Goal: Task Accomplishment & Management: Manage account settings

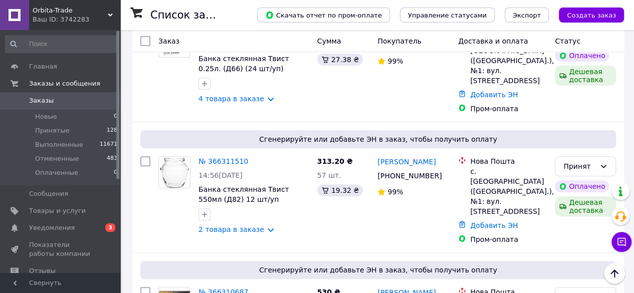
scroll to position [97, 0]
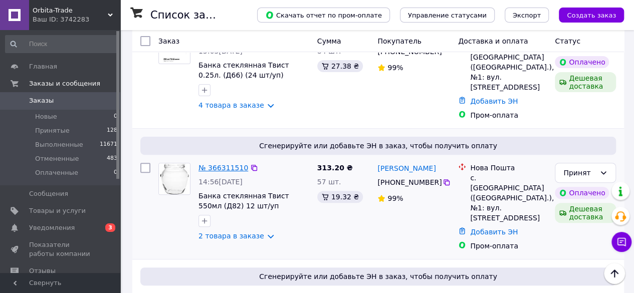
click at [217, 164] on link "№ 366311510" at bounding box center [224, 168] width 50 height 8
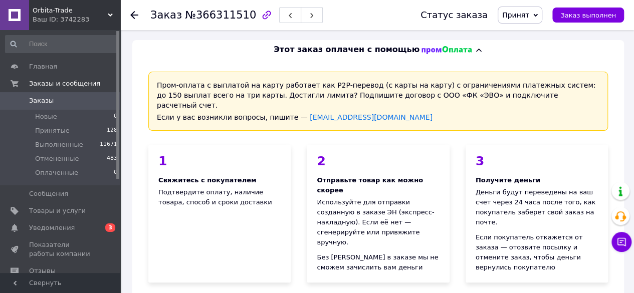
click at [132, 16] on icon at bounding box center [134, 15] width 8 height 8
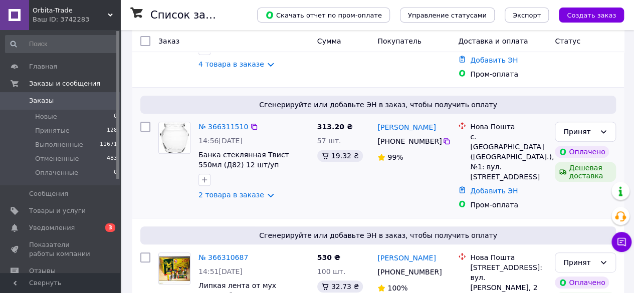
scroll to position [147, 0]
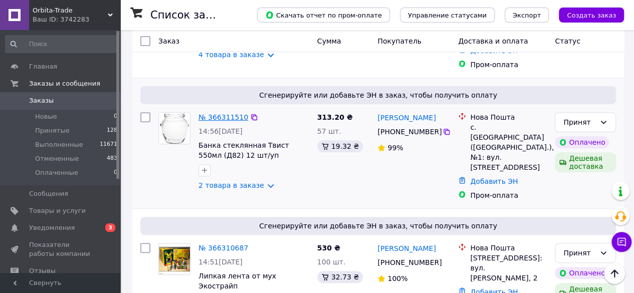
click at [211, 113] on link "№ 366311510" at bounding box center [224, 117] width 50 height 8
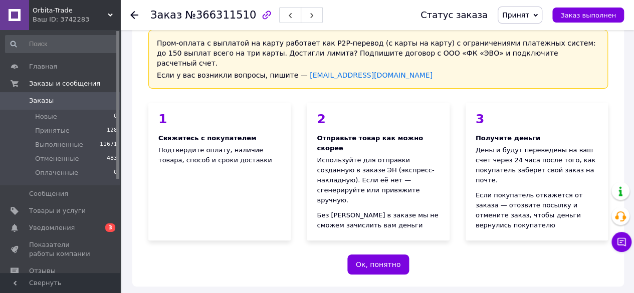
scroll to position [14, 0]
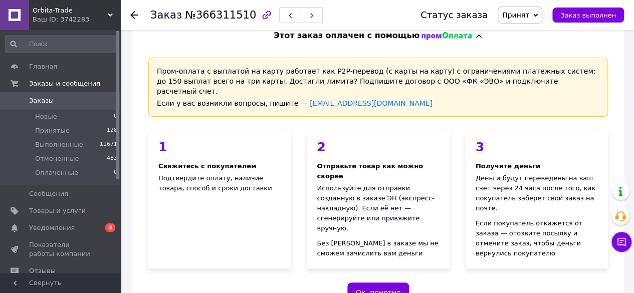
click at [132, 13] on use at bounding box center [134, 15] width 8 height 8
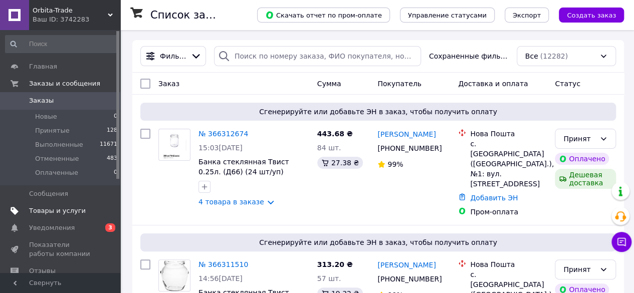
click at [43, 212] on span "Товары и услуги" at bounding box center [57, 211] width 57 height 9
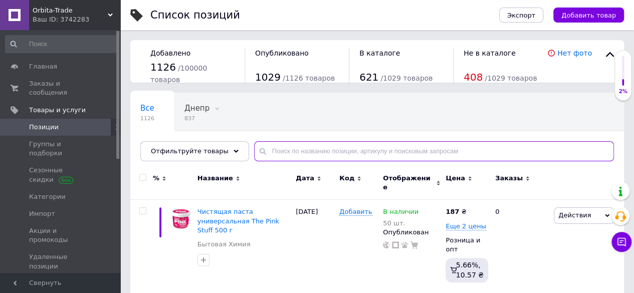
click at [274, 153] on input "text" at bounding box center [434, 151] width 360 height 20
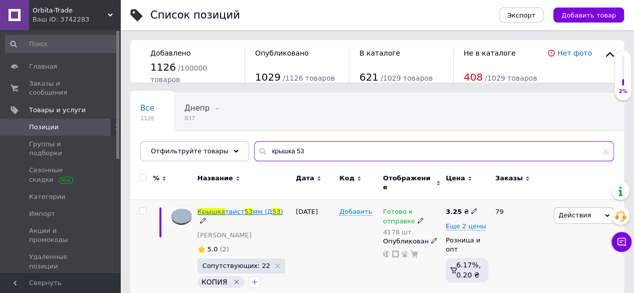
type input "крышка 53"
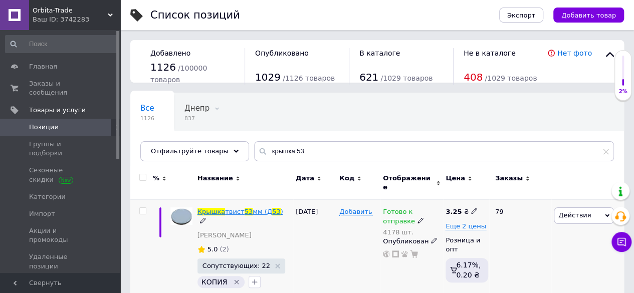
click at [231, 209] on span "твист" at bounding box center [234, 212] width 19 height 8
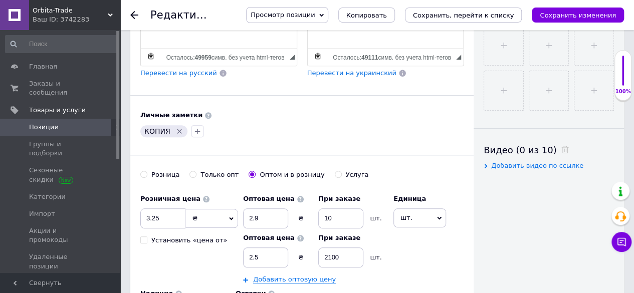
scroll to position [408, 0]
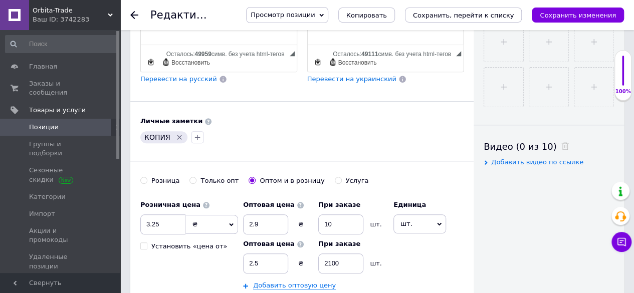
drag, startPoint x: 133, startPoint y: 13, endPoint x: 139, endPoint y: 22, distance: 10.6
click at [133, 13] on use at bounding box center [134, 15] width 8 height 8
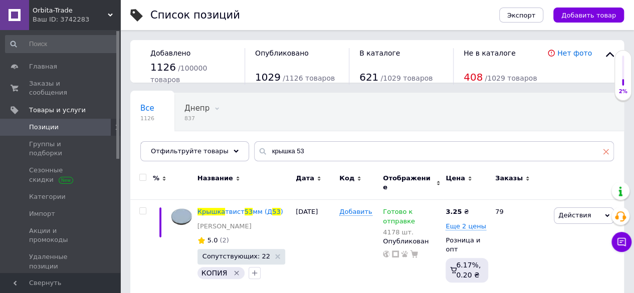
click at [603, 150] on icon at bounding box center [606, 151] width 6 height 6
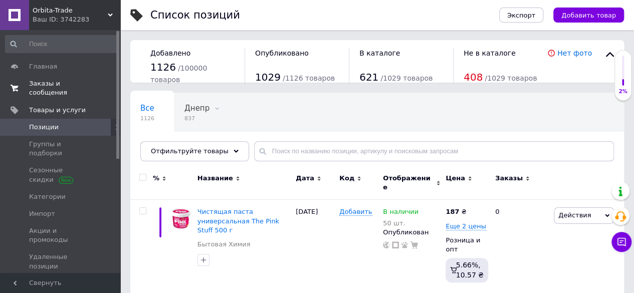
click at [64, 80] on span "Заказы и сообщения" at bounding box center [61, 88] width 64 height 18
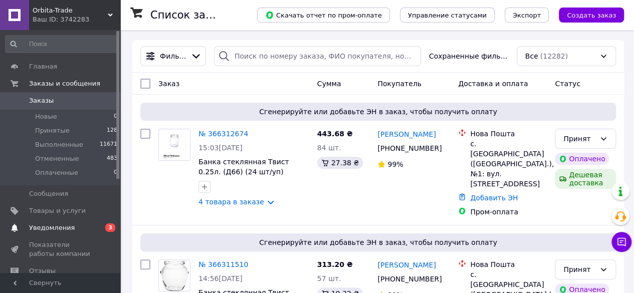
click at [56, 230] on span "Уведомления" at bounding box center [52, 228] width 46 height 9
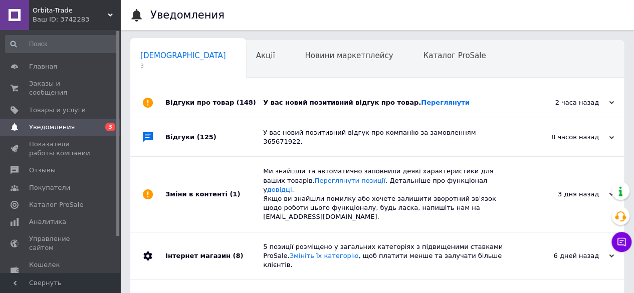
scroll to position [0, 3]
click at [421, 104] on link "Переглянути" at bounding box center [445, 103] width 49 height 8
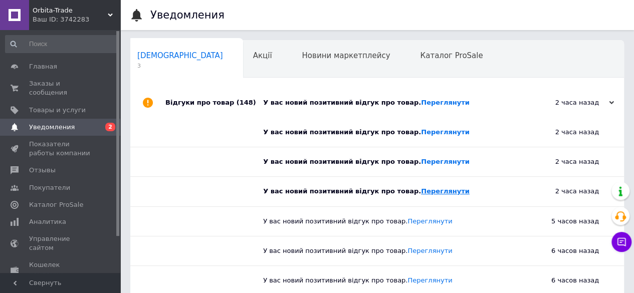
click at [421, 191] on link "Переглянути" at bounding box center [445, 192] width 49 height 8
click at [302, 54] on span "Новини маркетплейсу" at bounding box center [346, 55] width 88 height 9
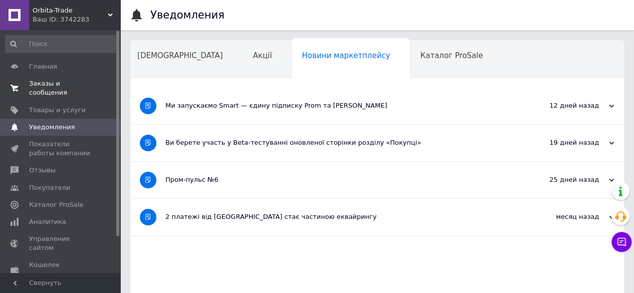
click at [55, 80] on span "Заказы и сообщения" at bounding box center [61, 88] width 64 height 18
